Goal: Task Accomplishment & Management: Manage account settings

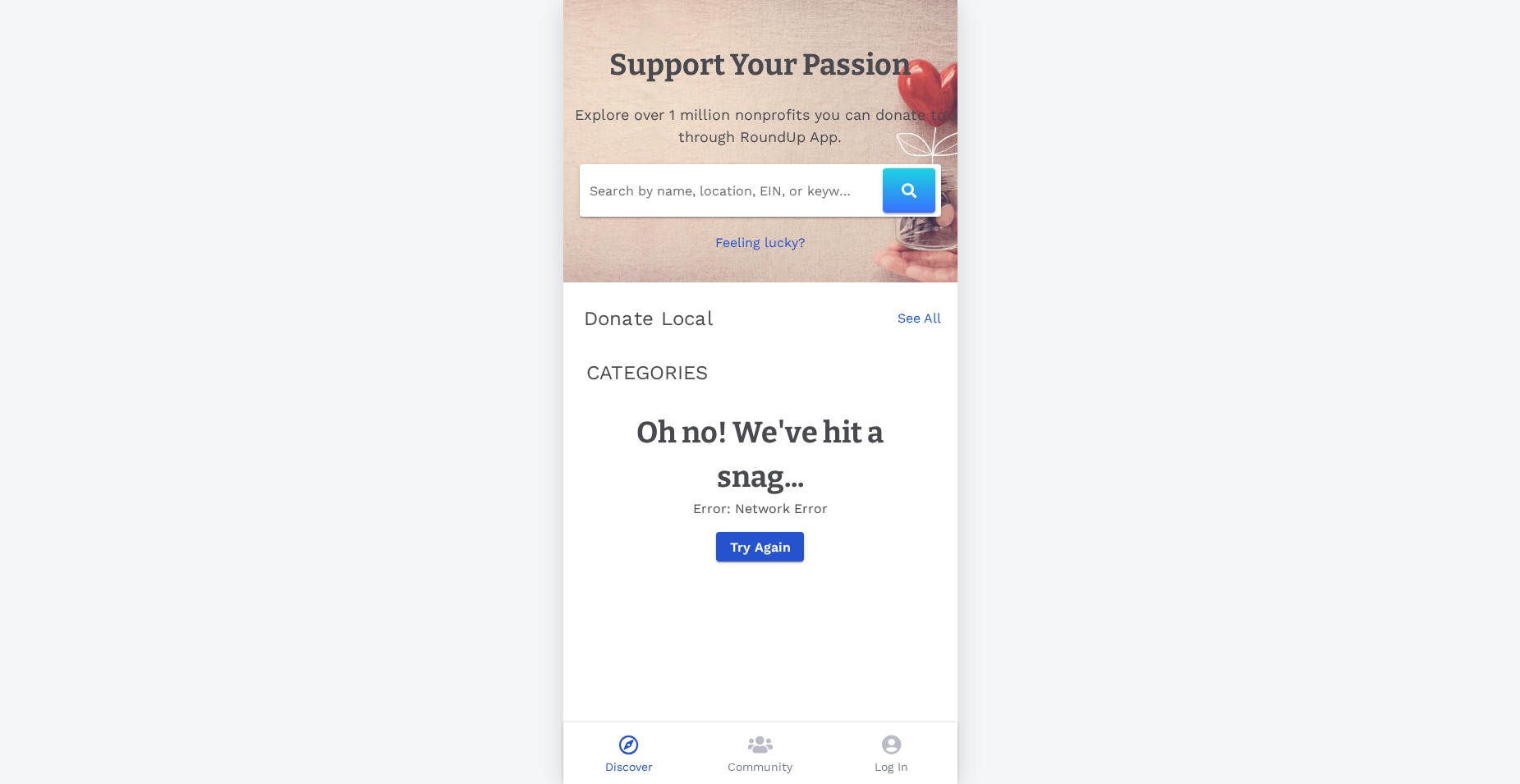
click at [897, 758] on span at bounding box center [891, 746] width 19 height 23
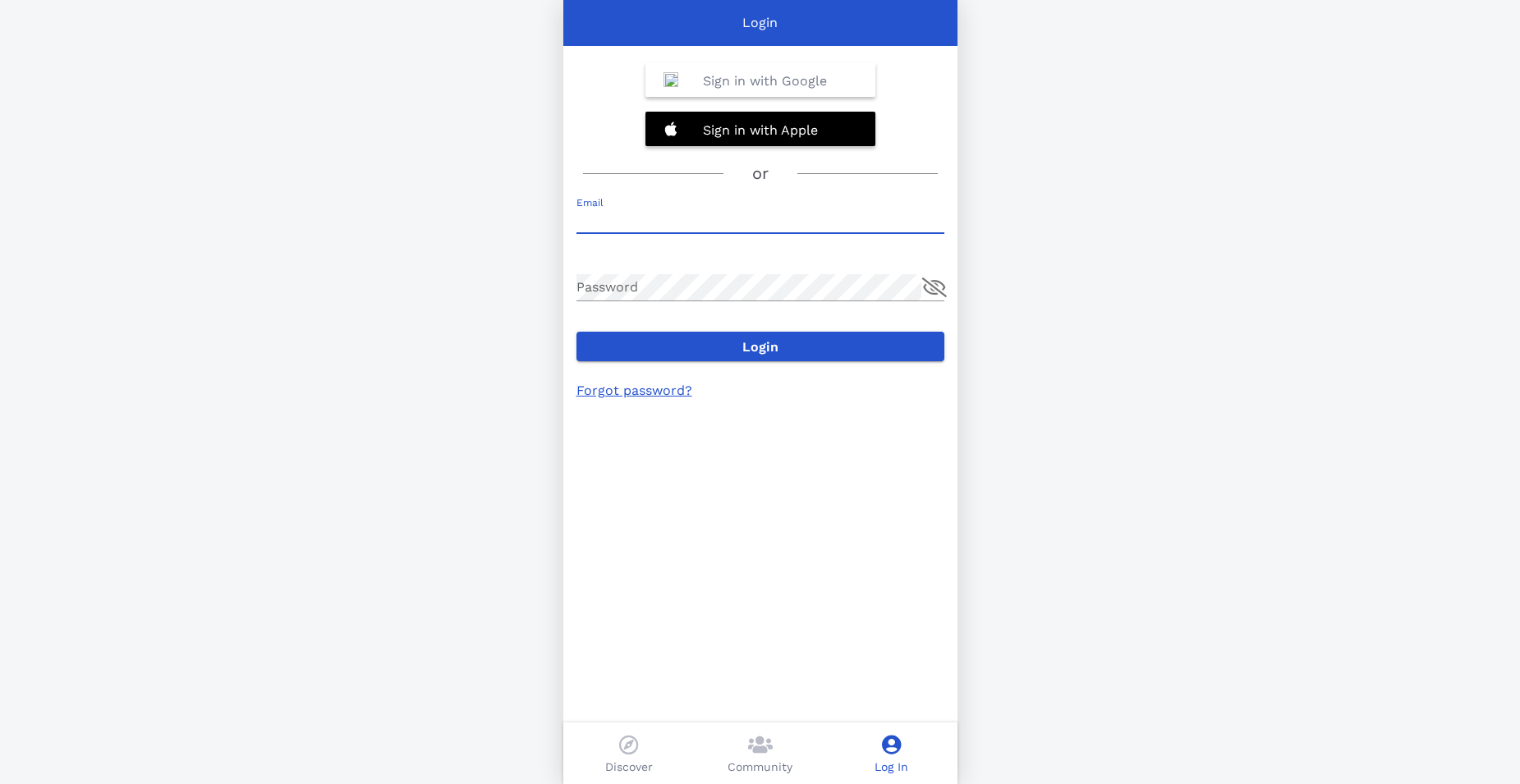
click at [664, 216] on input "Email" at bounding box center [761, 220] width 368 height 26
type input "[EMAIL_ADDRESS][DOMAIN_NAME]"
click at [933, 293] on button "append icon" at bounding box center [935, 287] width 24 height 20
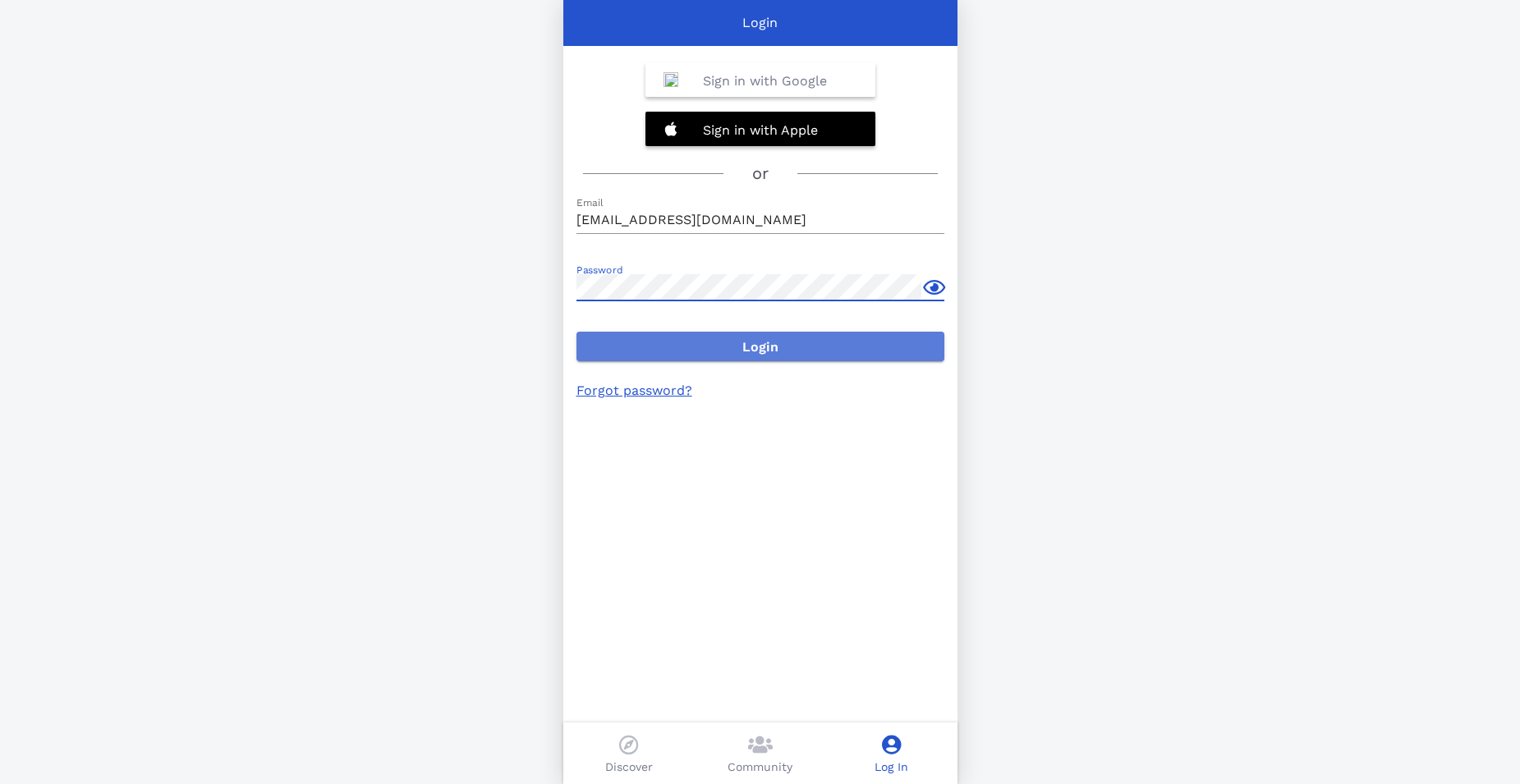
click at [762, 346] on span "Login" at bounding box center [760, 346] width 341 height 16
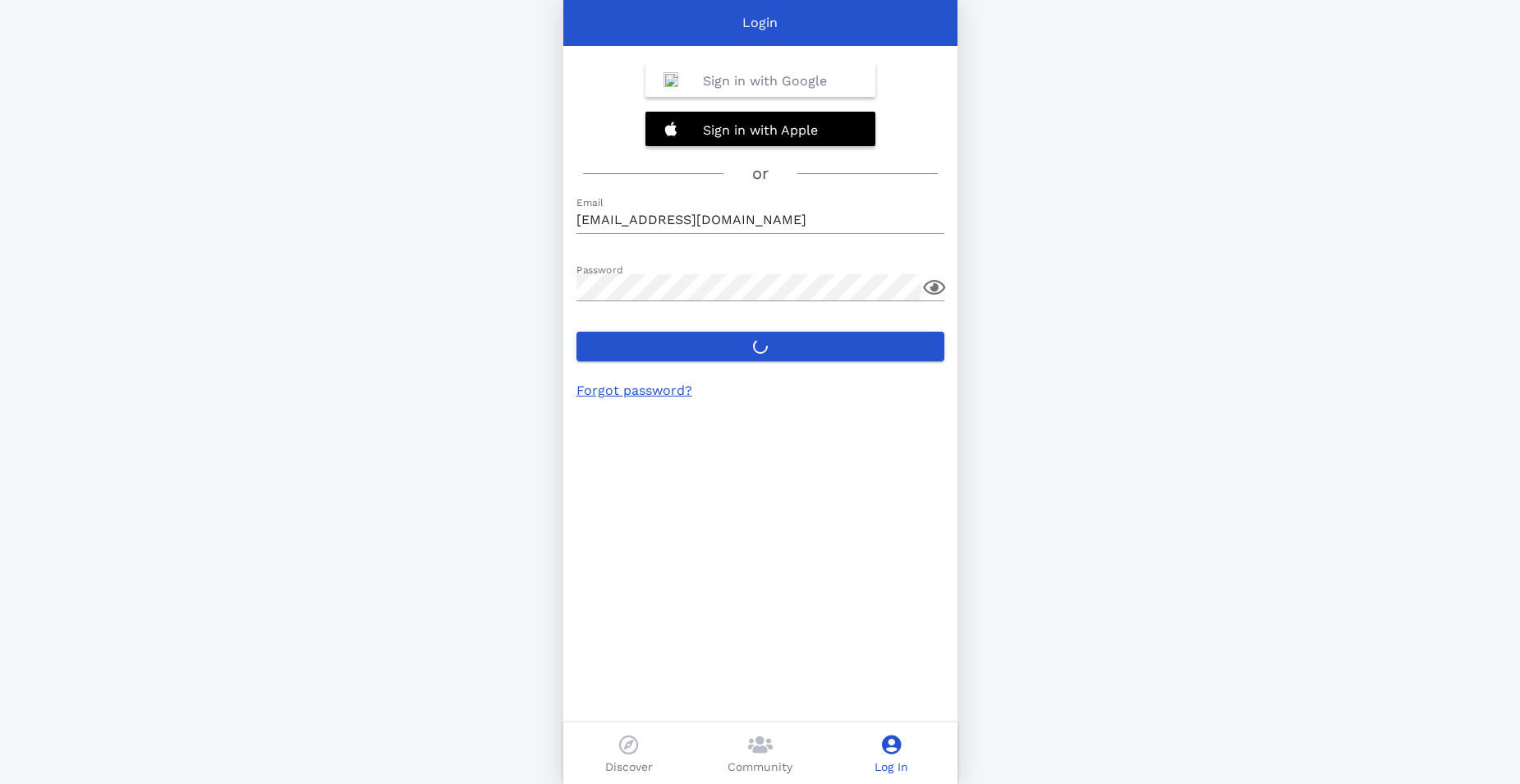
click at [889, 750] on icon at bounding box center [891, 744] width 19 height 20
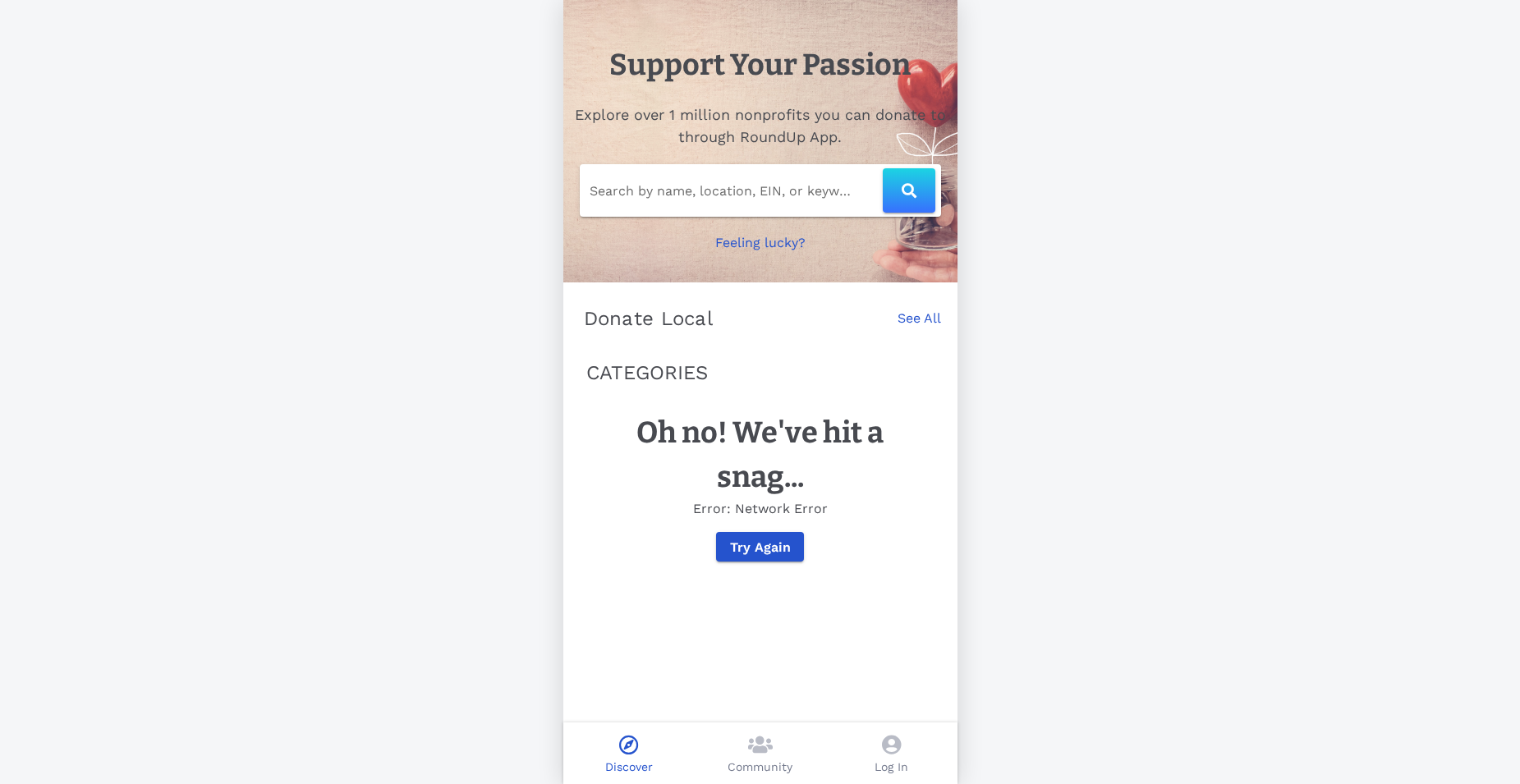
click at [479, 179] on span at bounding box center [891, 746] width 19 height 23
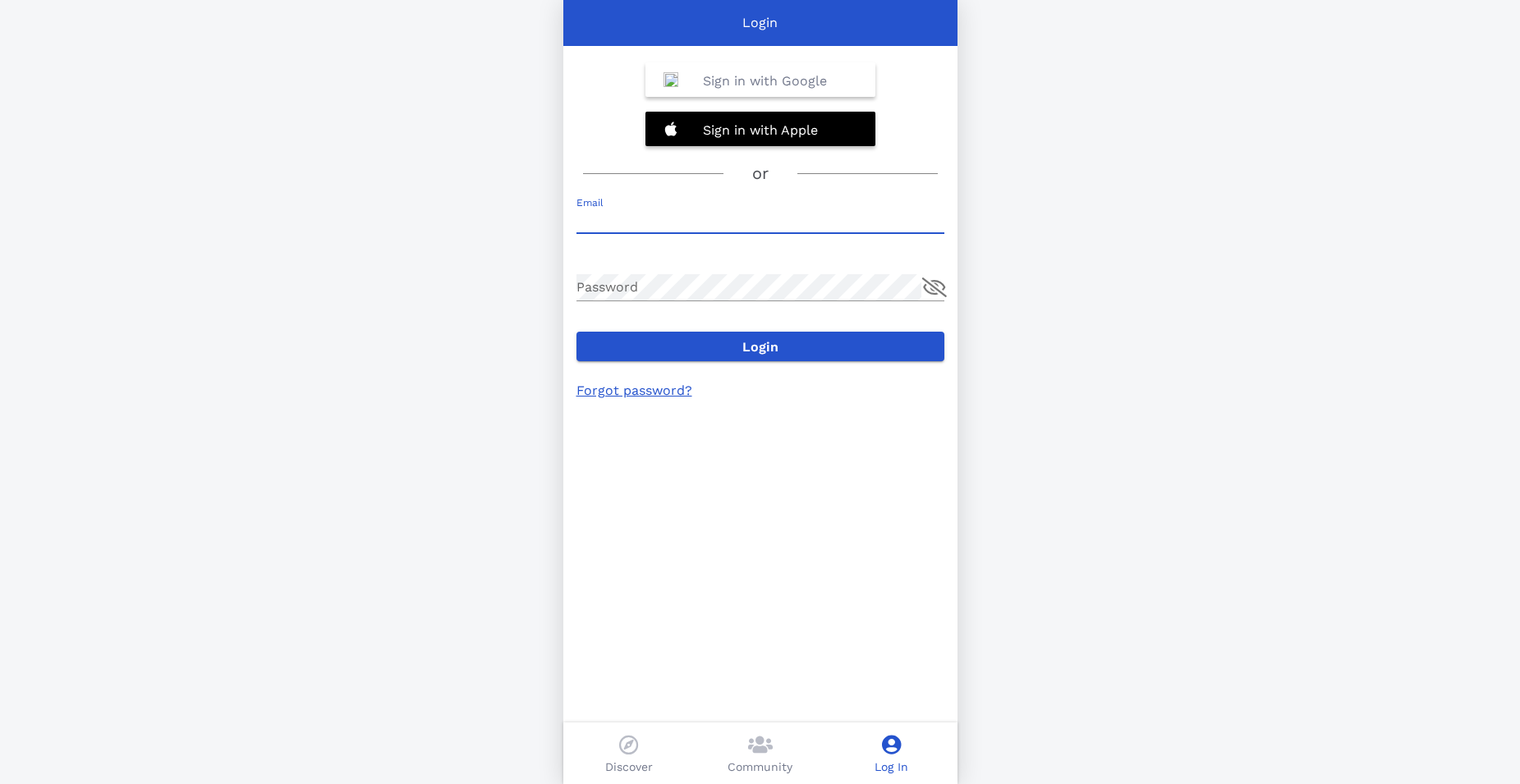
click at [479, 179] on input "Email" at bounding box center [761, 220] width 368 height 26
type input "[EMAIL_ADDRESS][DOMAIN_NAME]"
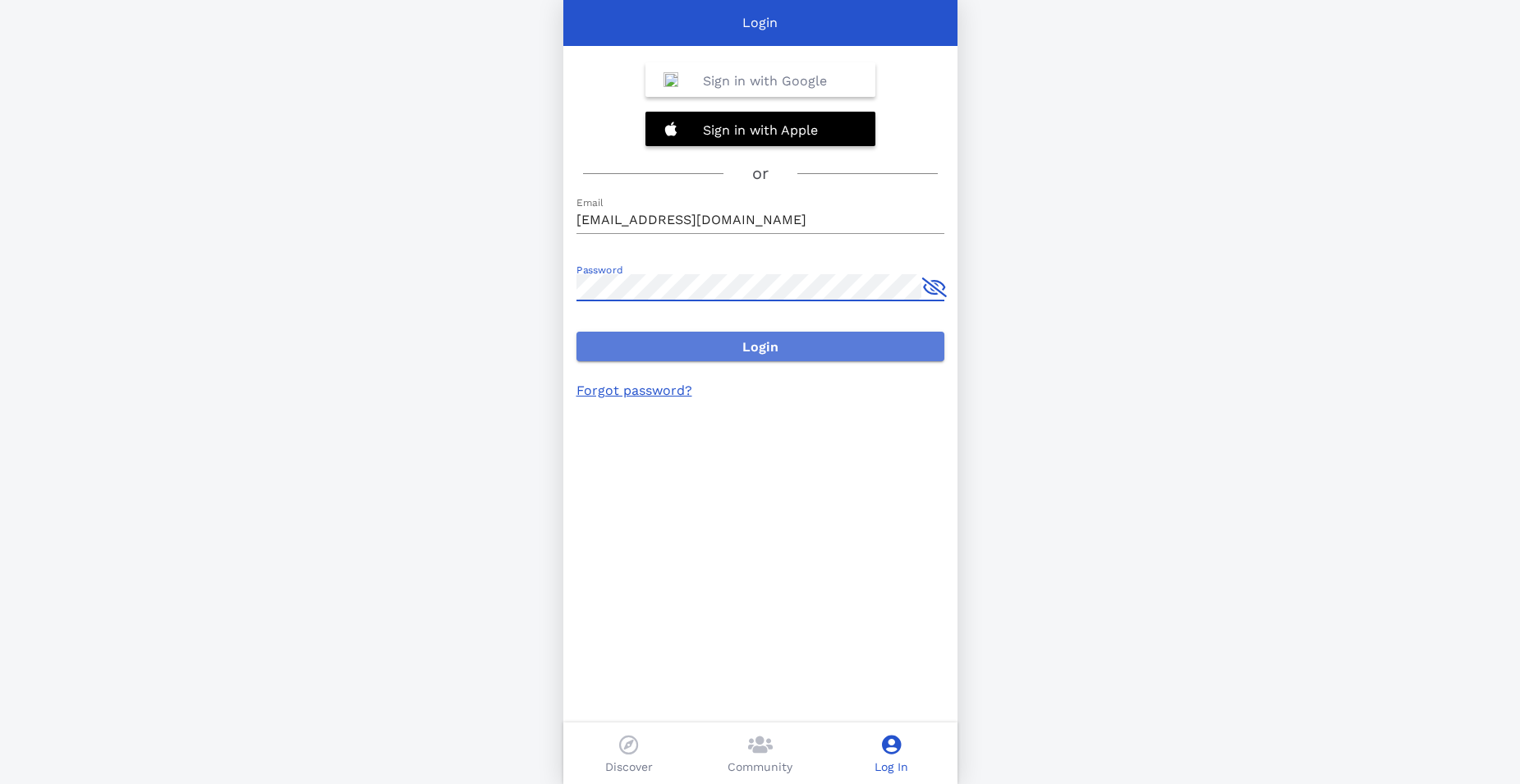
click at [479, 179] on span "Login" at bounding box center [760, 346] width 341 height 16
